Goal: Find specific page/section: Find specific page/section

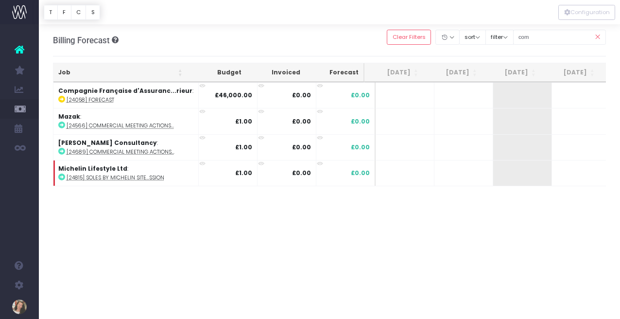
scroll to position [0, 0]
drag, startPoint x: 560, startPoint y: 38, endPoint x: 524, endPoint y: 38, distance: 36.4
click at [524, 38] on div "Clear Filters Hide Jul 2025 Aug 2025 Sep 2025 Oct 2025 Nov 2025 Dec 2025 Jan 20…" at bounding box center [496, 37] width 219 height 20
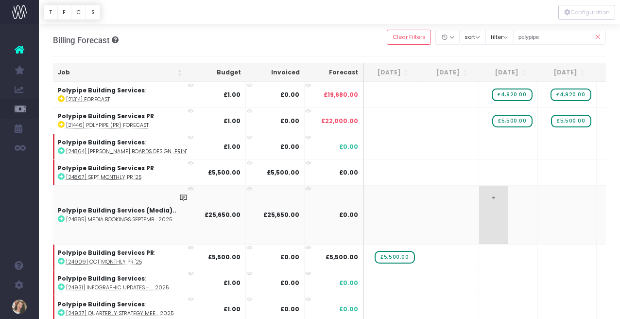
scroll to position [0, 164]
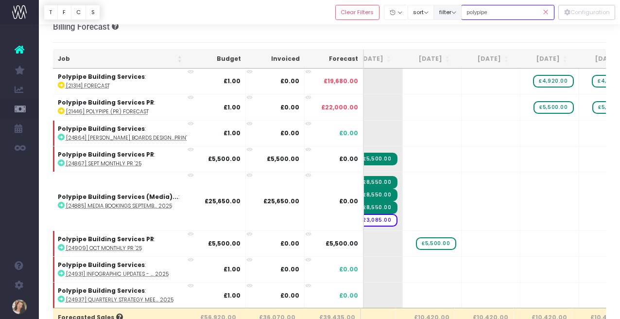
drag, startPoint x: 510, startPoint y: 12, endPoint x: 473, endPoint y: 12, distance: 37.4
click at [473, 12] on div "Clear Filters Hide Jul 2025 Aug 2025 Sep 2025 Oct 2025 Nov 2025 Dec 2025 Jan 20…" at bounding box center [444, 12] width 219 height 20
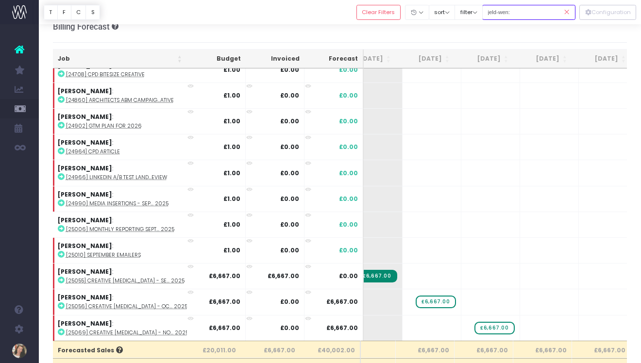
scroll to position [62, 145]
drag, startPoint x: 540, startPoint y: 7, endPoint x: 532, endPoint y: 15, distance: 11.3
click at [532, 15] on input "jeld-wen:" at bounding box center [528, 12] width 93 height 15
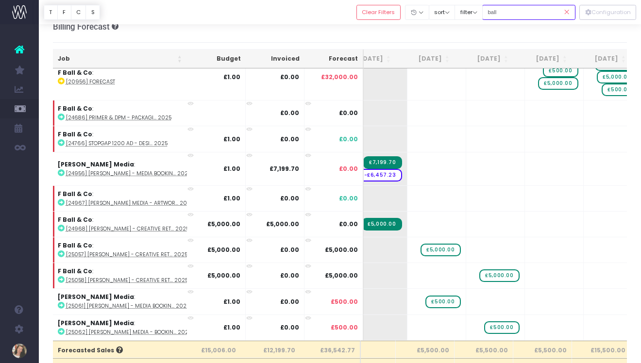
scroll to position [13, 145]
drag, startPoint x: 520, startPoint y: 17, endPoint x: 498, endPoint y: 12, distance: 22.3
click at [498, 12] on input "ball" at bounding box center [528, 12] width 93 height 15
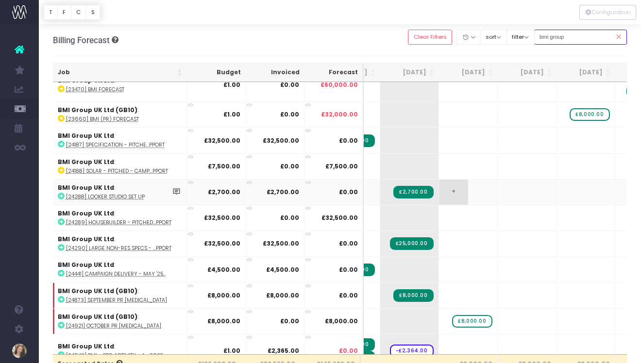
scroll to position [0, 102]
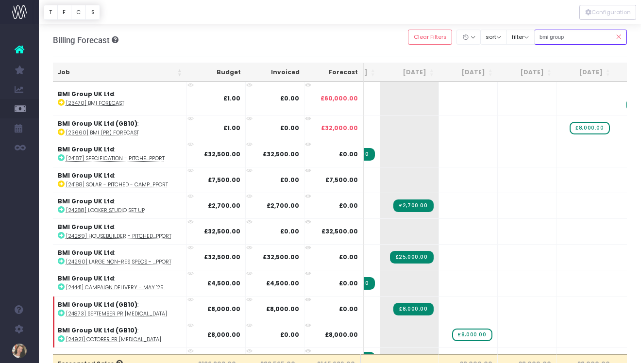
click at [598, 36] on input "bmi group" at bounding box center [580, 37] width 93 height 15
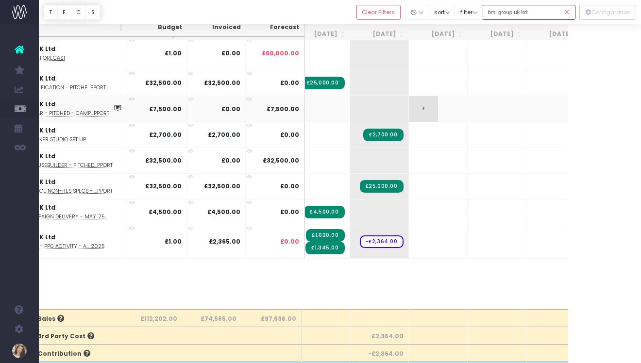
scroll to position [0, 79]
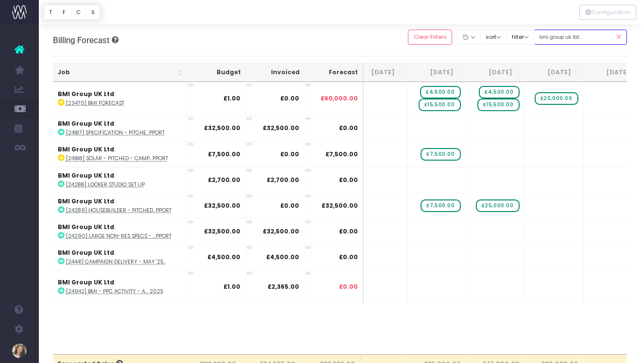
type input "bmi group uk ltd:"
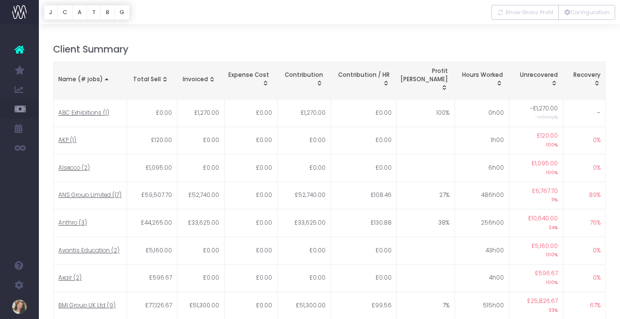
scroll to position [301, 0]
